Goal: Go to known website: Access a specific website the user already knows

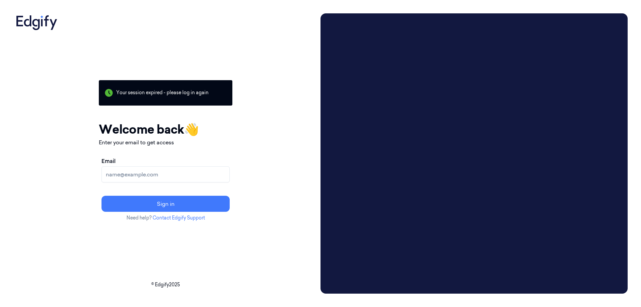
click at [161, 173] on input "Email" at bounding box center [165, 174] width 128 height 16
type input "c"
click at [166, 174] on input "c" at bounding box center [165, 174] width 128 height 16
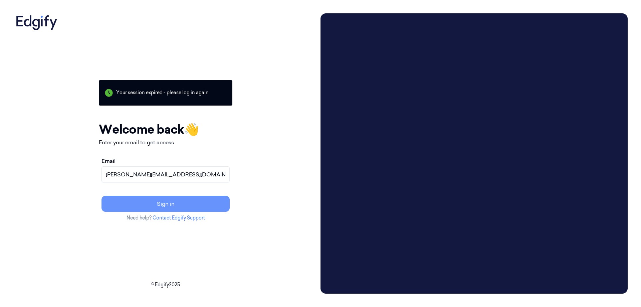
type input "chandu@indivillage.co"
click at [186, 203] on button "Sign in" at bounding box center [165, 204] width 128 height 16
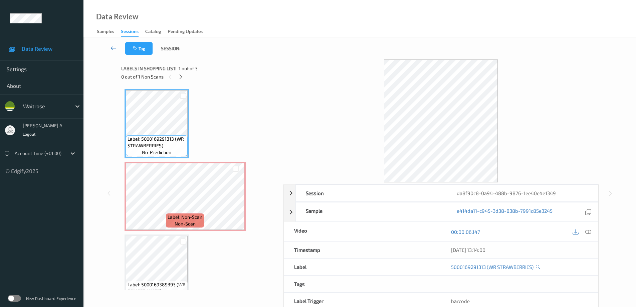
click at [112, 48] on icon at bounding box center [113, 48] width 6 height 7
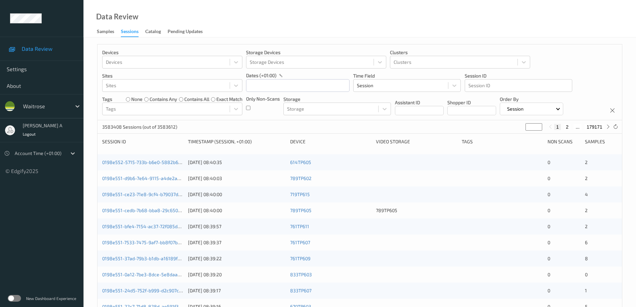
click at [311, 20] on div "Data Review Samples Sessions Catalog Pending Updates" at bounding box center [359, 18] width 552 height 37
